Goal: Task Accomplishment & Management: Manage account settings

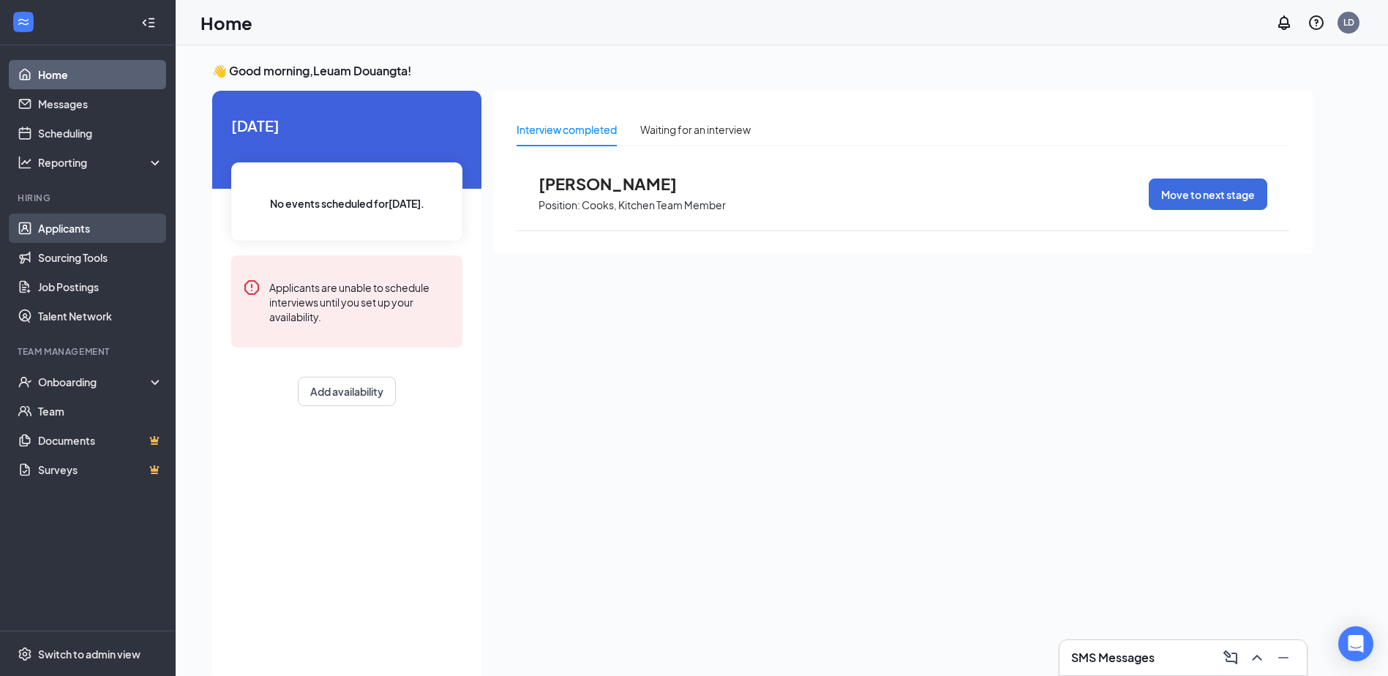
click at [53, 226] on link "Applicants" at bounding box center [100, 228] width 125 height 29
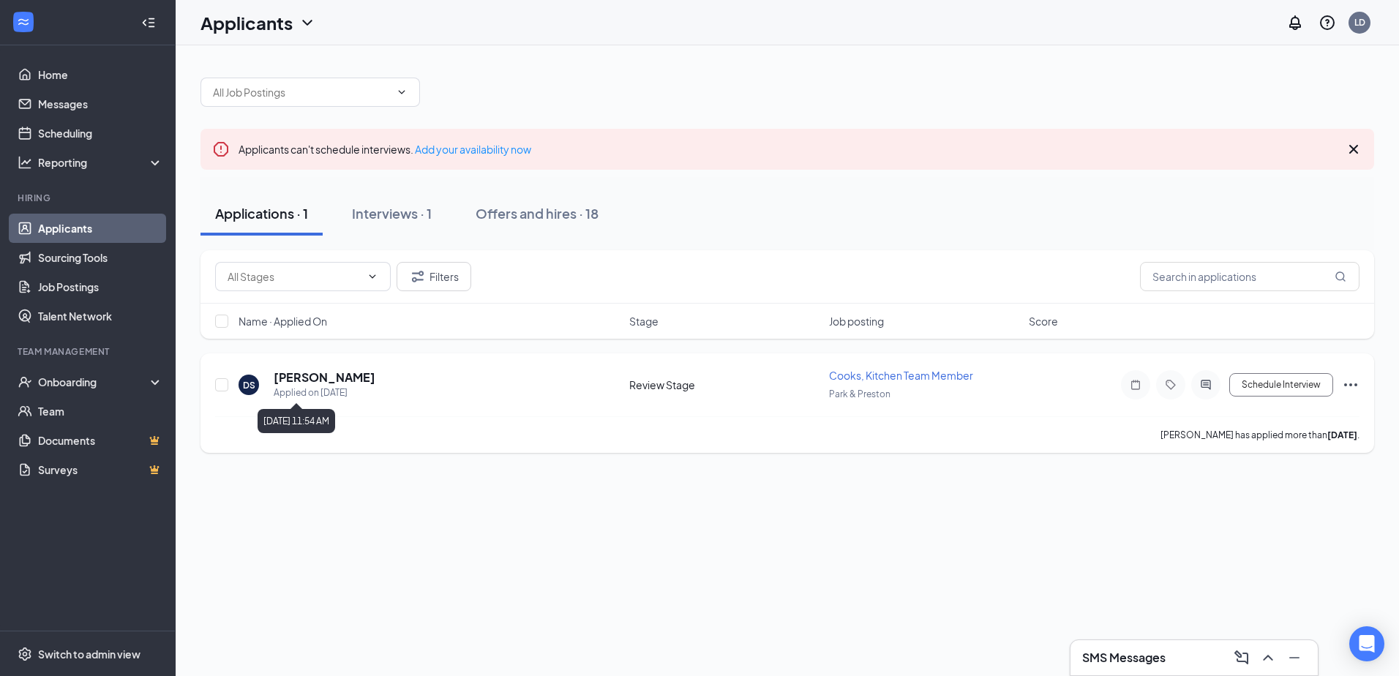
click at [349, 389] on div "Applied on [DATE]" at bounding box center [325, 393] width 102 height 15
click at [350, 388] on div "Applied on [DATE]" at bounding box center [325, 393] width 102 height 15
click at [1348, 384] on icon "Ellipses" at bounding box center [1351, 385] width 18 height 18
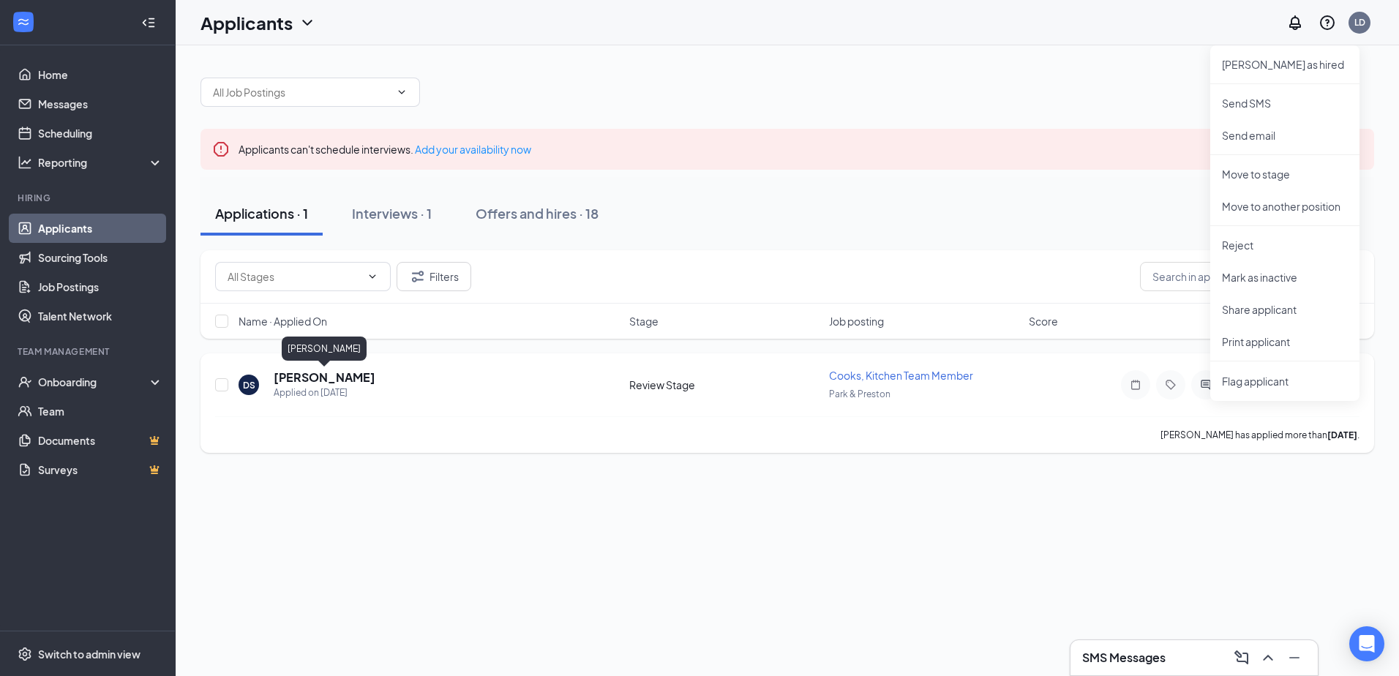
click at [366, 376] on h5 "[PERSON_NAME]" at bounding box center [325, 377] width 102 height 16
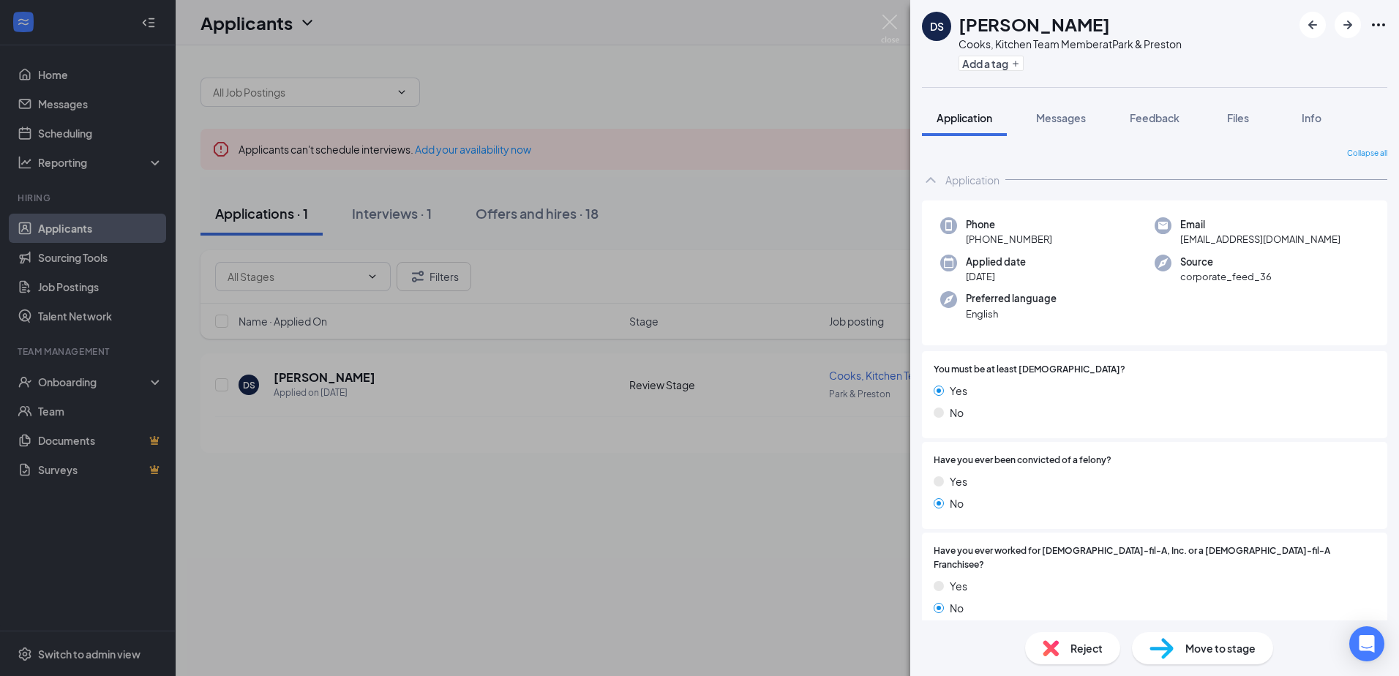
click at [1388, 26] on div "DS [PERSON_NAME], Kitchen Team Member at Park & Preston Add a tag" at bounding box center [1154, 43] width 489 height 87
click at [1382, 24] on icon "Ellipses" at bounding box center [1379, 25] width 18 height 18
click at [1278, 60] on link "View full application" at bounding box center [1299, 58] width 158 height 15
click at [780, 145] on div "DS [PERSON_NAME], Kitchen Team Member at Park & Preston Add a tag Application M…" at bounding box center [699, 338] width 1399 height 676
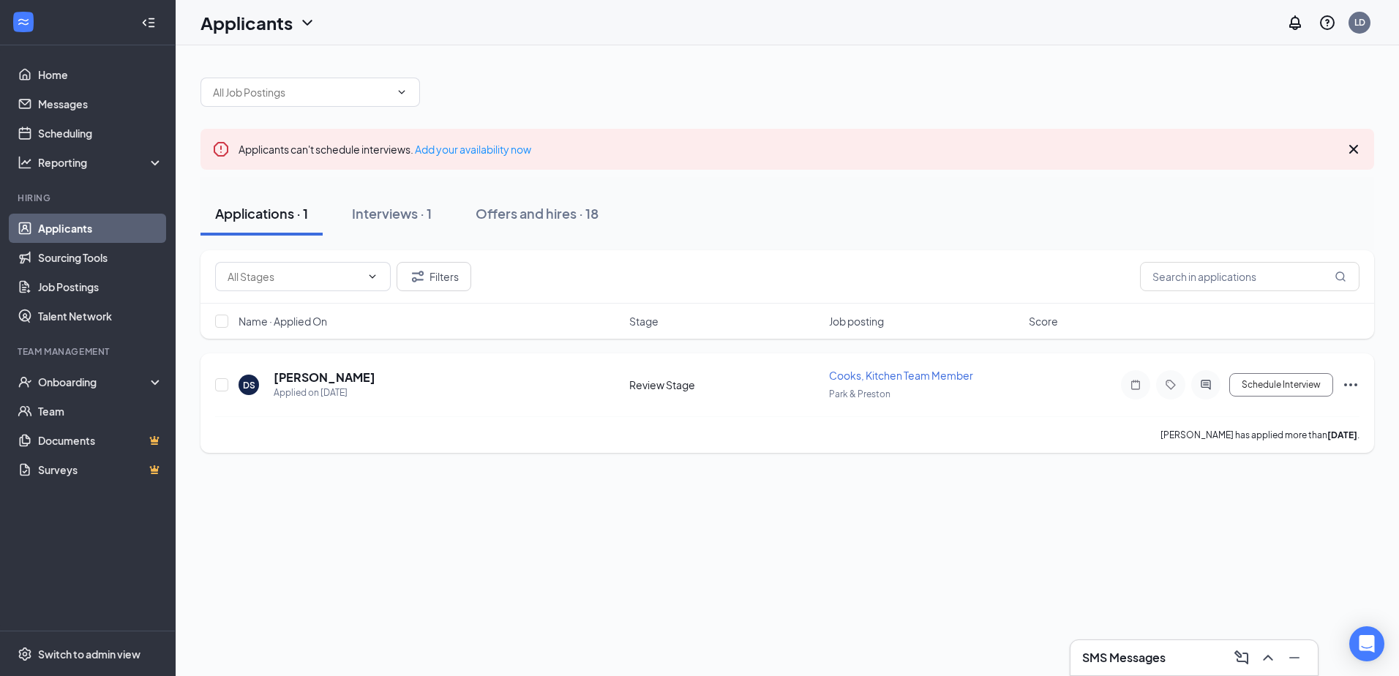
click at [1345, 380] on icon "Ellipses" at bounding box center [1351, 385] width 18 height 18
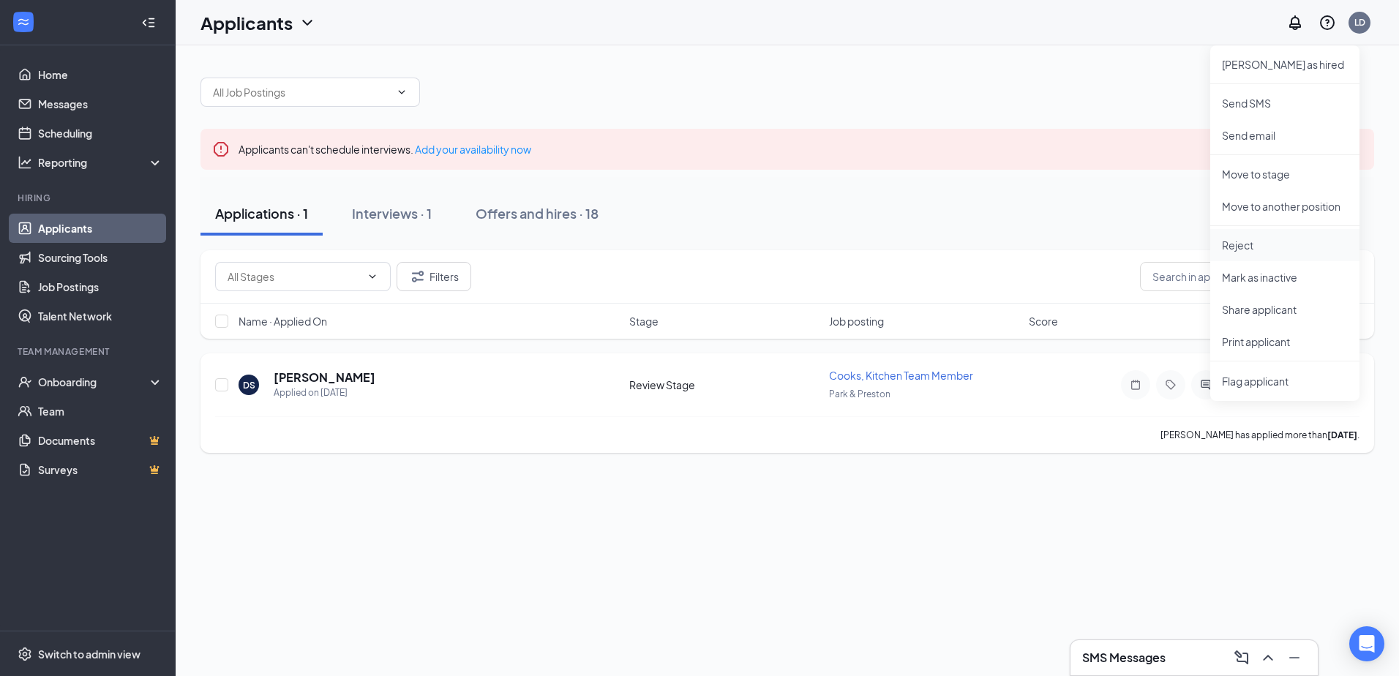
click at [1221, 247] on li "Reject" at bounding box center [1284, 245] width 149 height 32
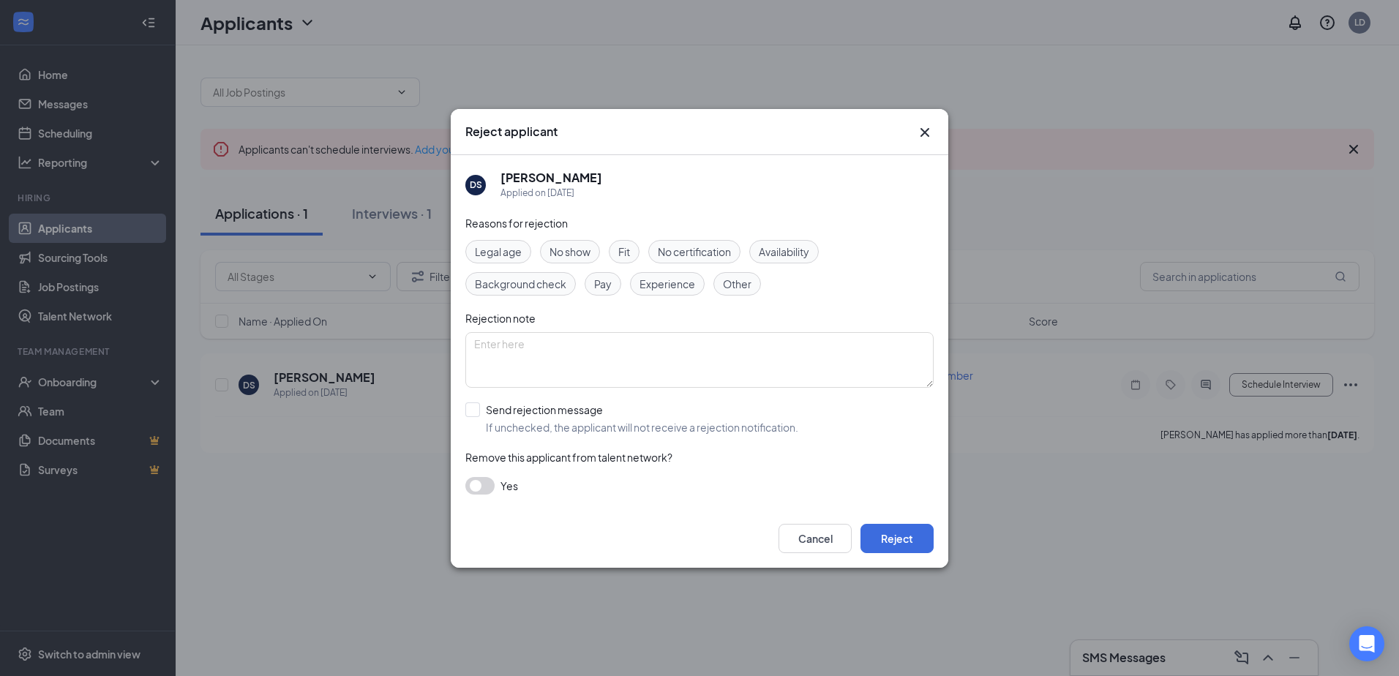
click at [602, 282] on span "Pay" at bounding box center [603, 284] width 18 height 16
click at [901, 542] on button "Reject" at bounding box center [896, 538] width 73 height 29
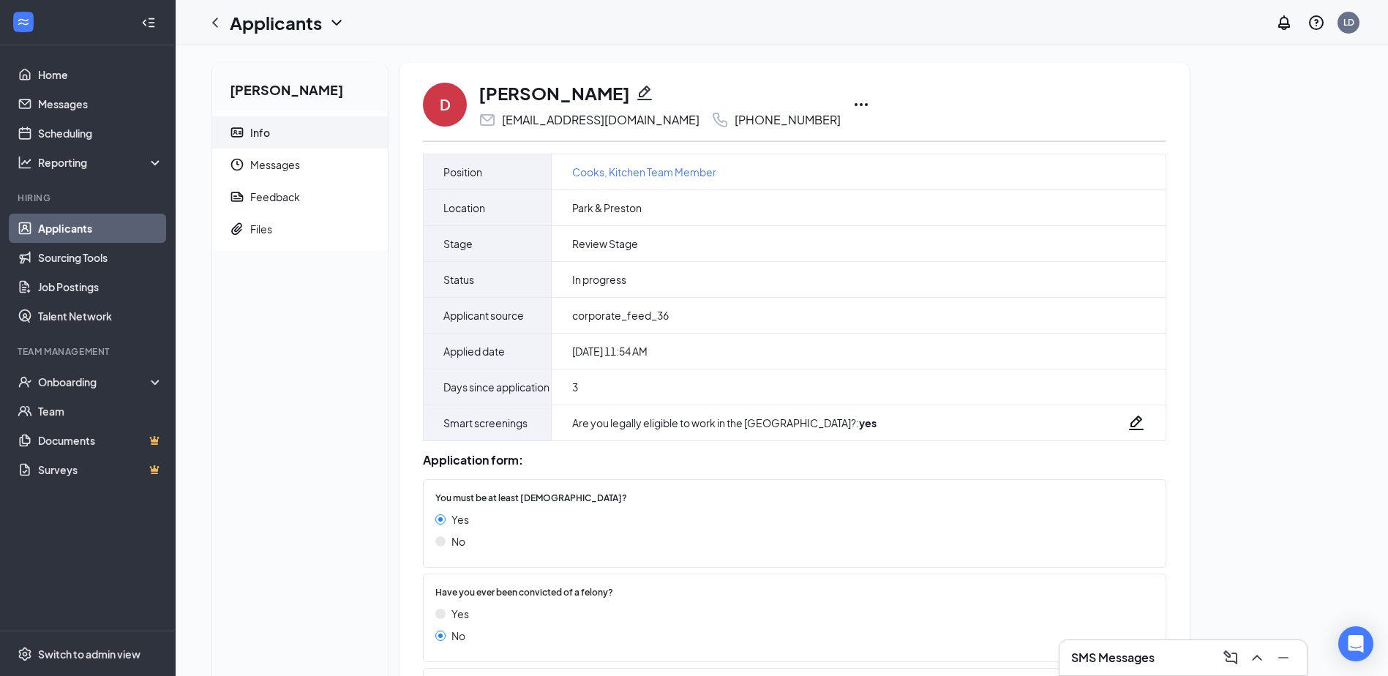
click at [852, 100] on icon "Ellipses" at bounding box center [861, 105] width 18 height 18
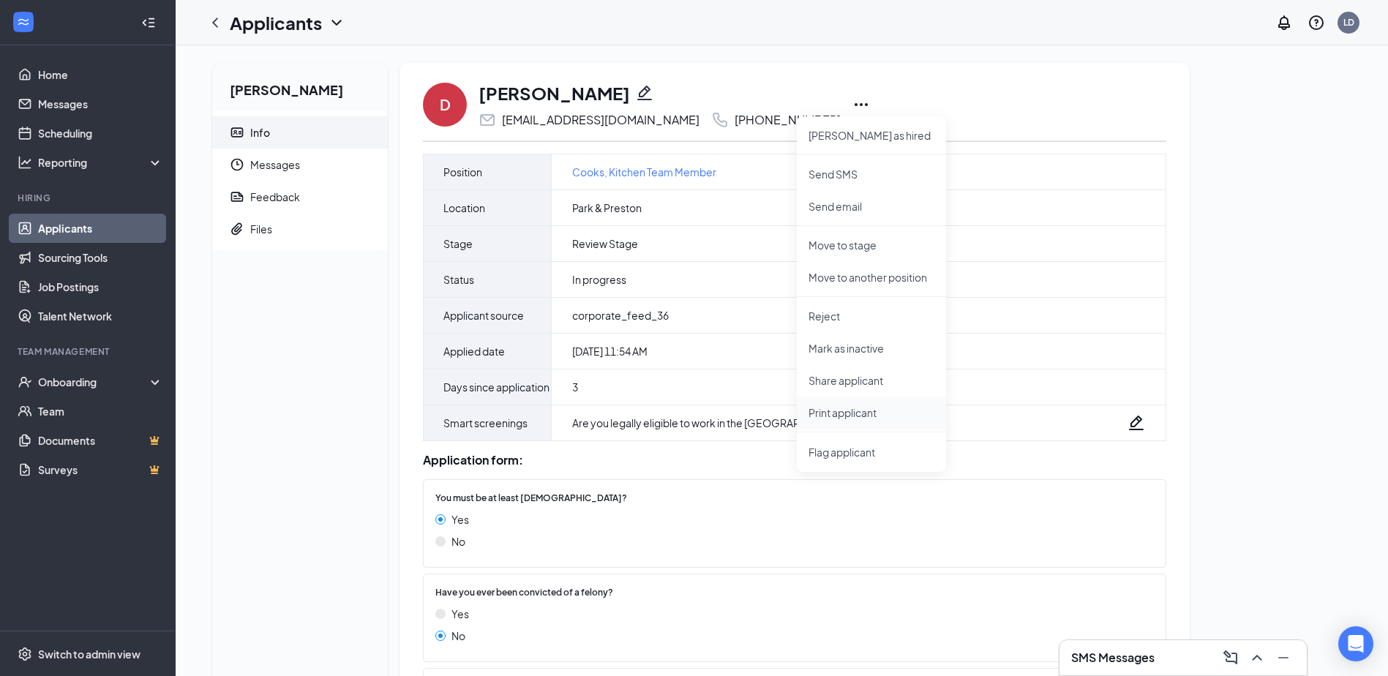
click at [836, 413] on p "Print applicant" at bounding box center [871, 412] width 126 height 15
